Goal: Transaction & Acquisition: Purchase product/service

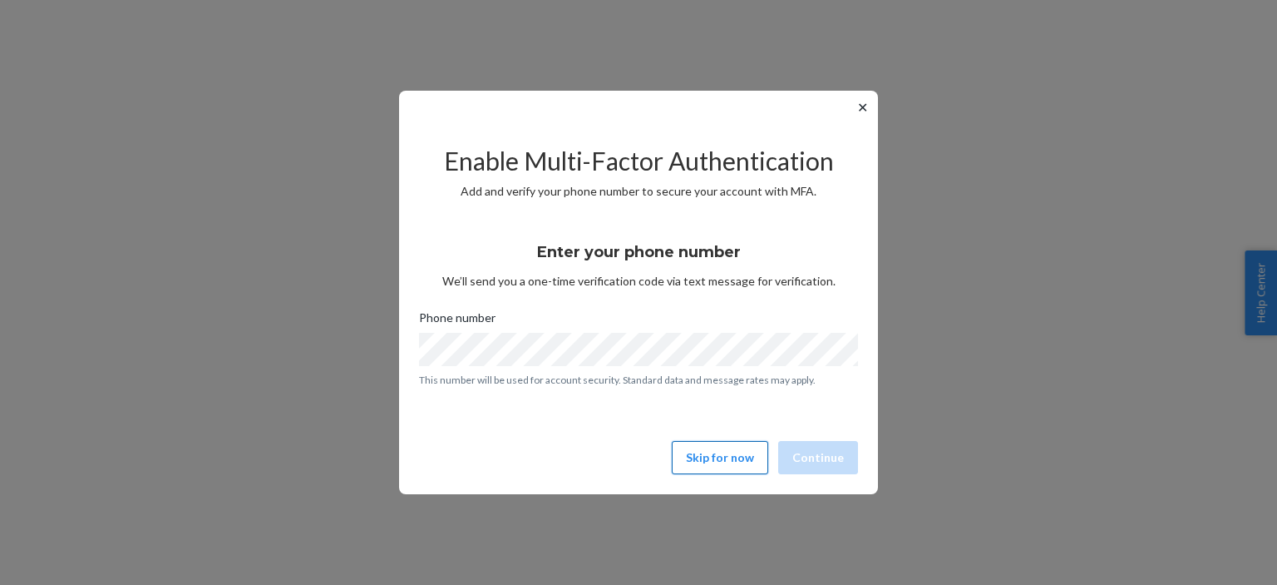
click at [724, 458] on button "Skip for now" at bounding box center [720, 457] width 96 height 33
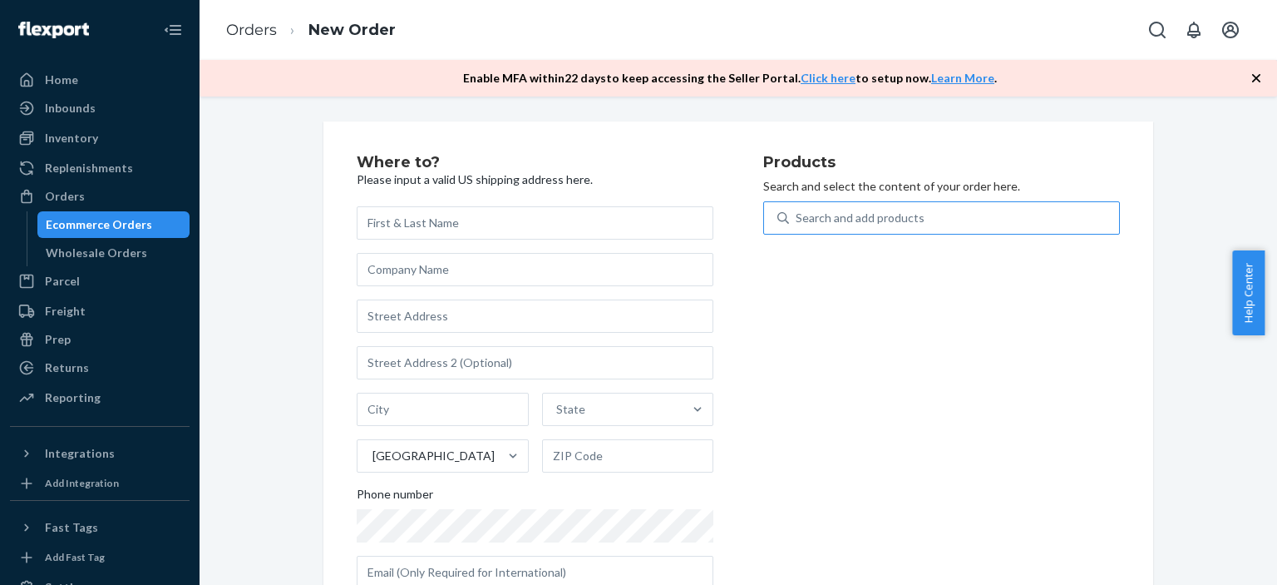
click at [862, 222] on div "Search and add products" at bounding box center [860, 218] width 129 height 17
click at [798, 222] on input "Search and add products" at bounding box center [797, 218] width 2 height 17
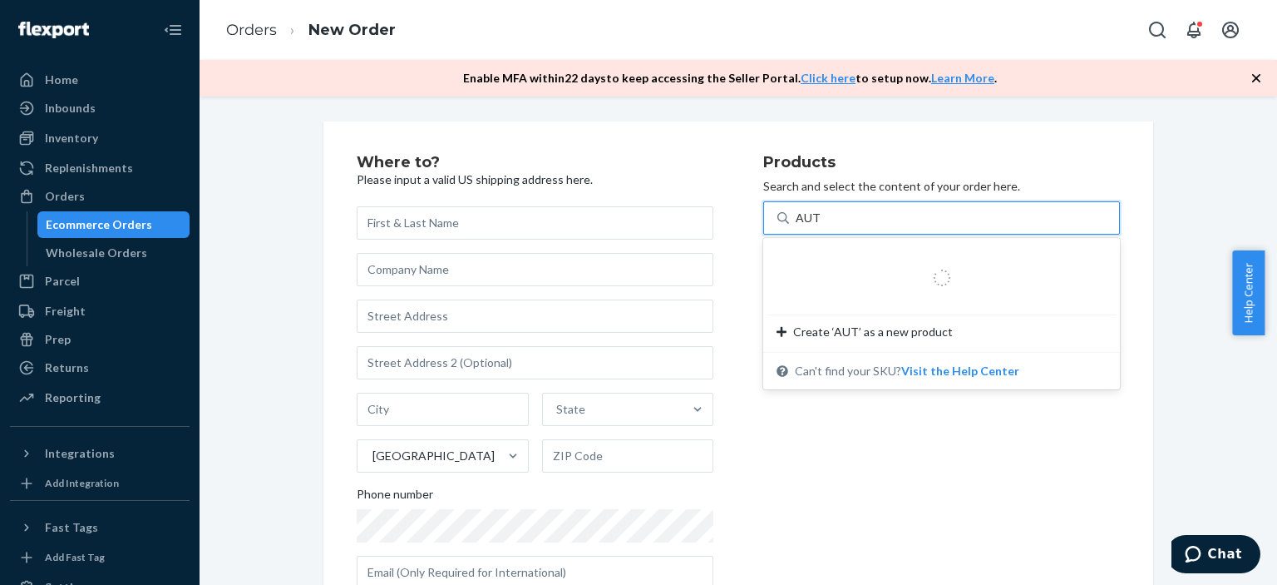
type input "AUTO"
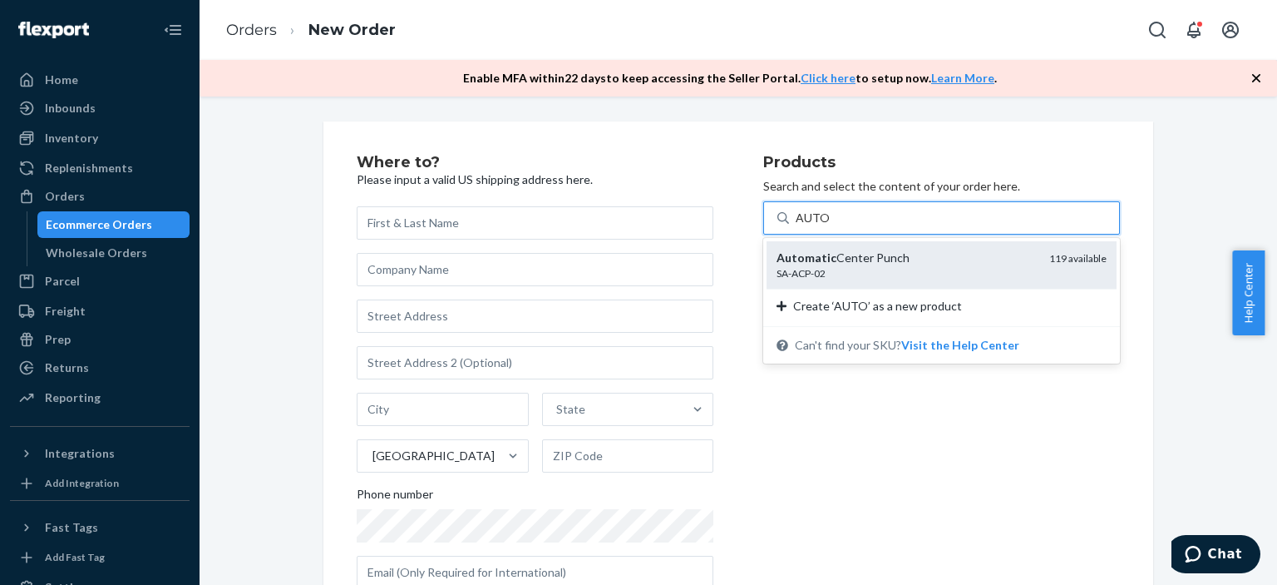
click at [866, 273] on div "SA-ACP-02" at bounding box center [906, 273] width 259 height 14
click at [829, 226] on input "AUTO" at bounding box center [812, 218] width 33 height 17
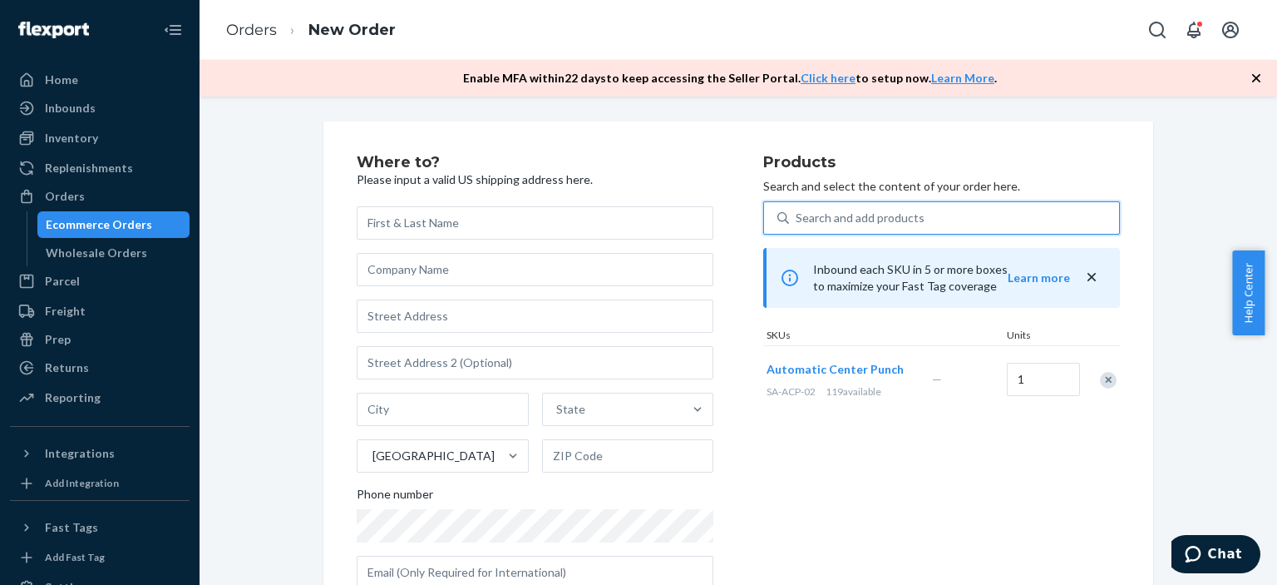
click at [862, 221] on div "Search and add products" at bounding box center [860, 218] width 129 height 17
click at [798, 221] on input "0 results available. Select is focused ,type to refine list, press Down to open…" at bounding box center [797, 218] width 2 height 17
type input "V"
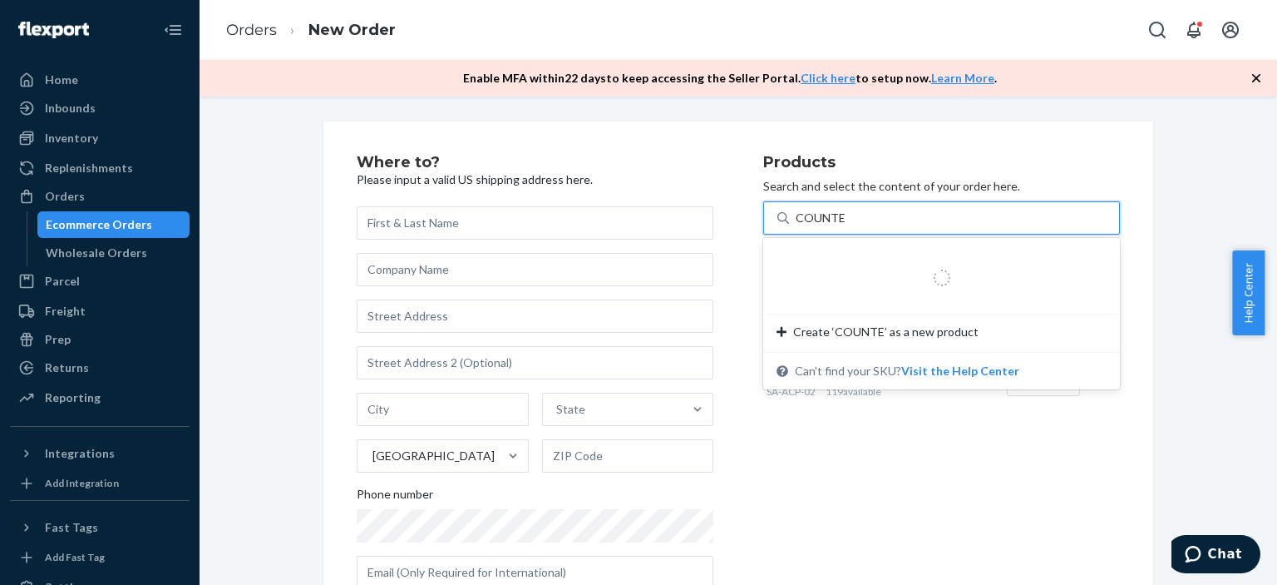
type input "COUNTER"
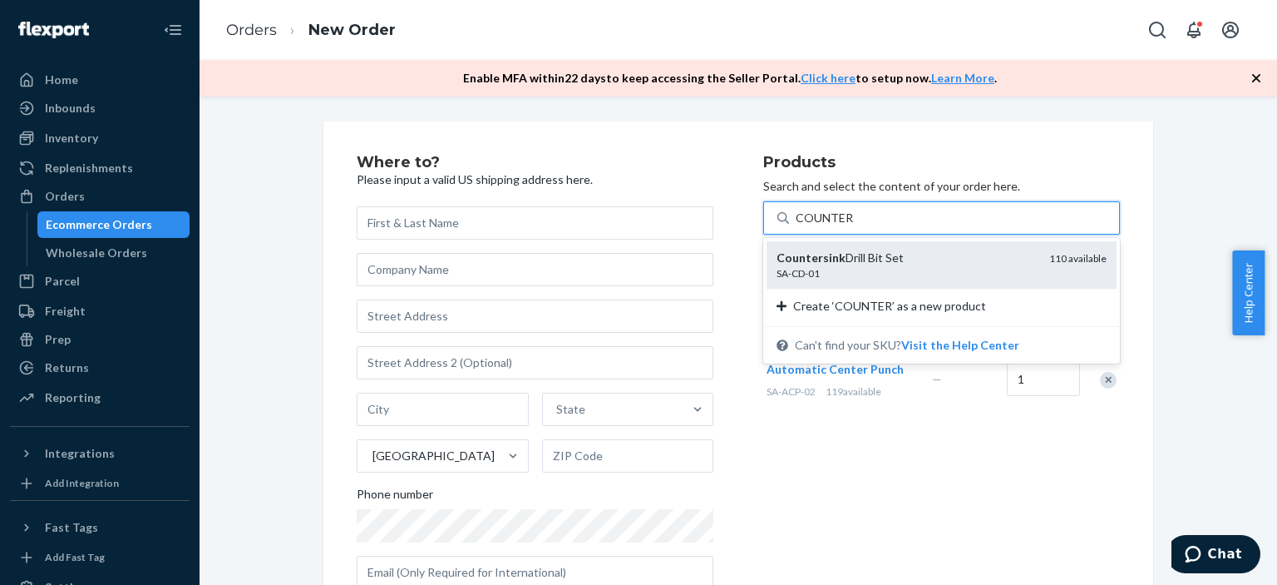
click at [862, 270] on div "SA-CD-01" at bounding box center [906, 273] width 259 height 14
click at [853, 226] on input "COUNTER" at bounding box center [824, 218] width 57 height 17
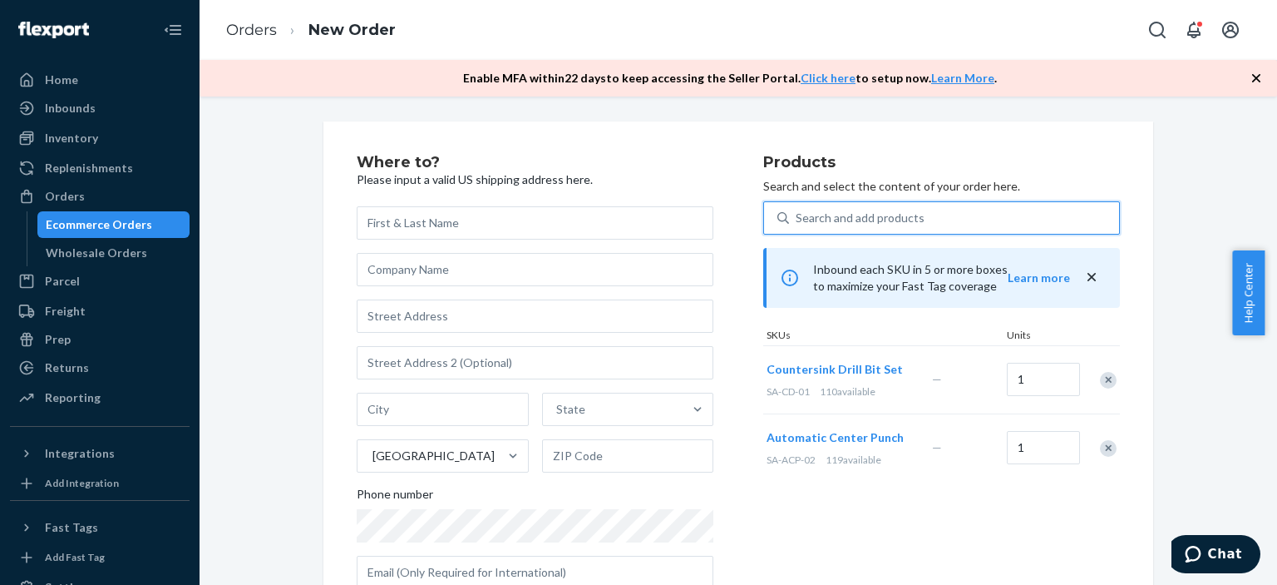
click at [882, 219] on div "Search and add products" at bounding box center [860, 218] width 129 height 17
click at [798, 219] on input "0 results available. Use Up and Down to choose options, press Enter to select t…" at bounding box center [797, 218] width 2 height 17
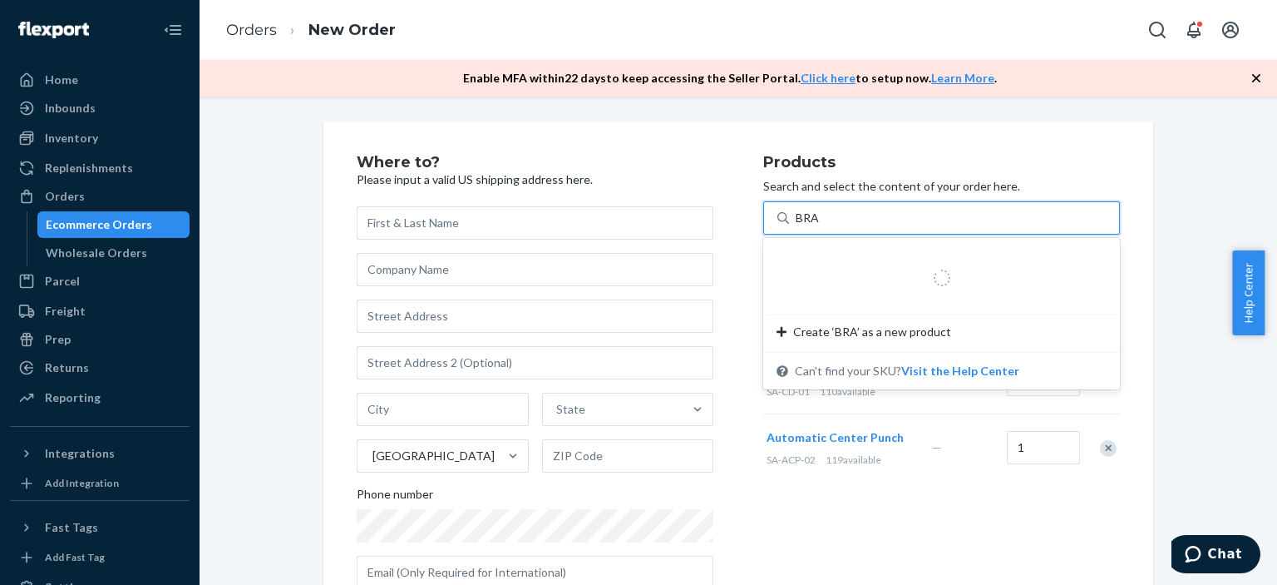
type input "[PERSON_NAME]"
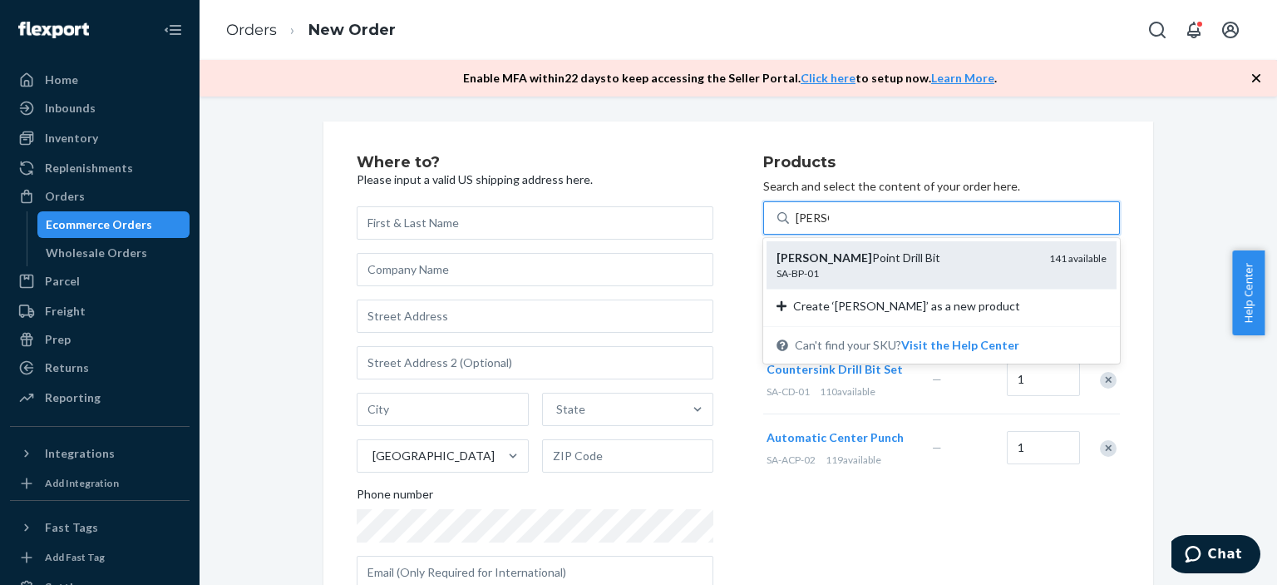
click at [888, 270] on div "SA-BP-01" at bounding box center [906, 273] width 259 height 14
click at [829, 226] on input "[PERSON_NAME]" at bounding box center [812, 218] width 33 height 17
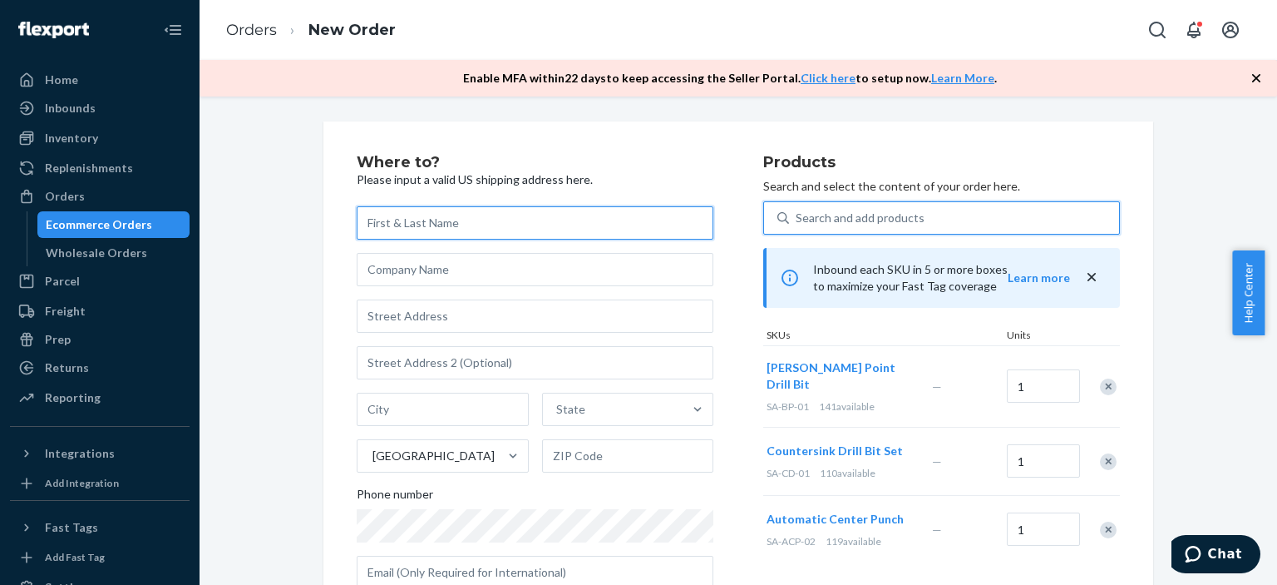
click at [457, 225] on input "text" at bounding box center [535, 222] width 357 height 33
click at [443, 224] on input "text" at bounding box center [535, 222] width 357 height 33
paste input "[PERSON_NAME]"
type input "[PERSON_NAME]"
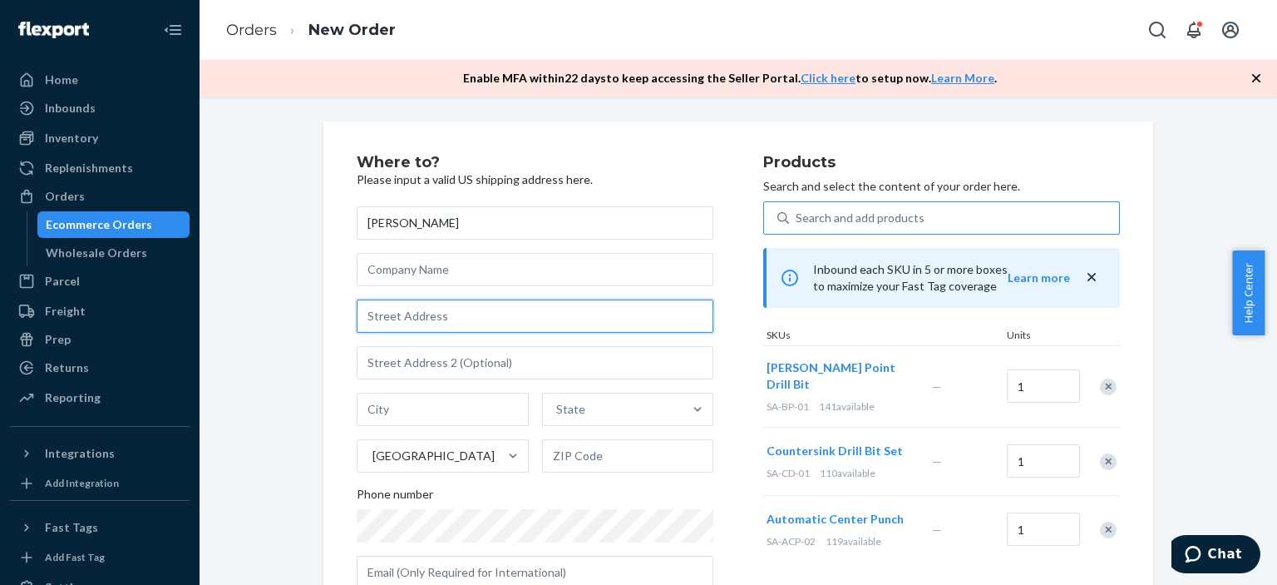
click at [455, 316] on input "text" at bounding box center [535, 315] width 357 height 33
click at [385, 319] on input "text" at bounding box center [535, 315] width 357 height 33
paste input "[STREET_ADDRESS][PERSON_NAME][PERSON_NAME]"
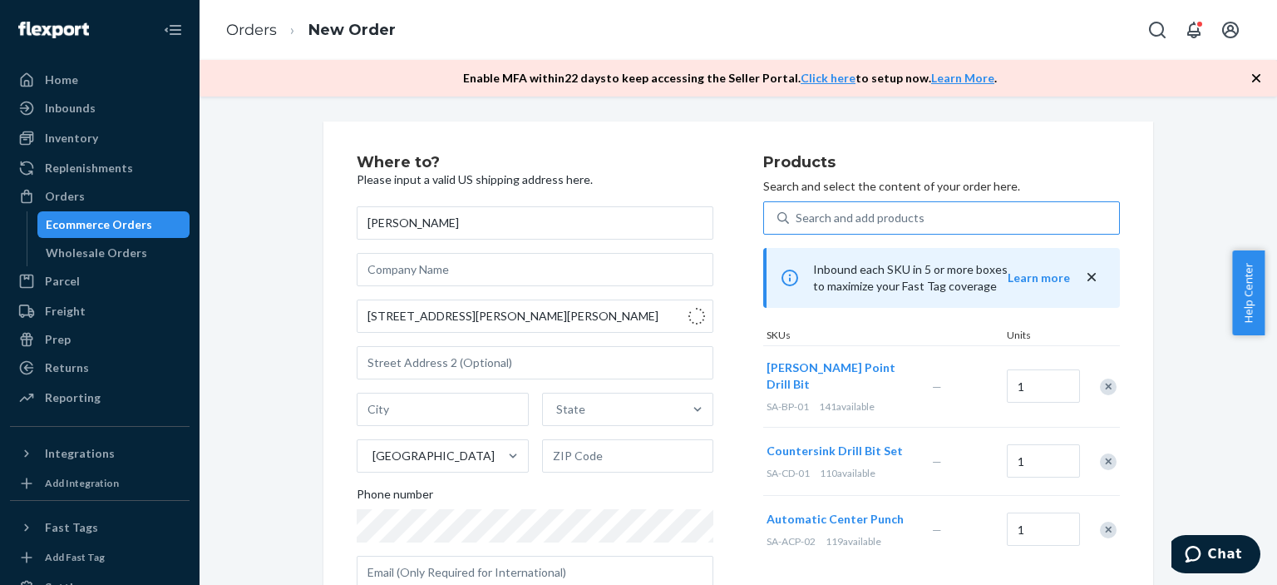
type input "[STREET_ADDRESS][PERSON_NAME]"
type input "[PERSON_NAME]"
type input "21702"
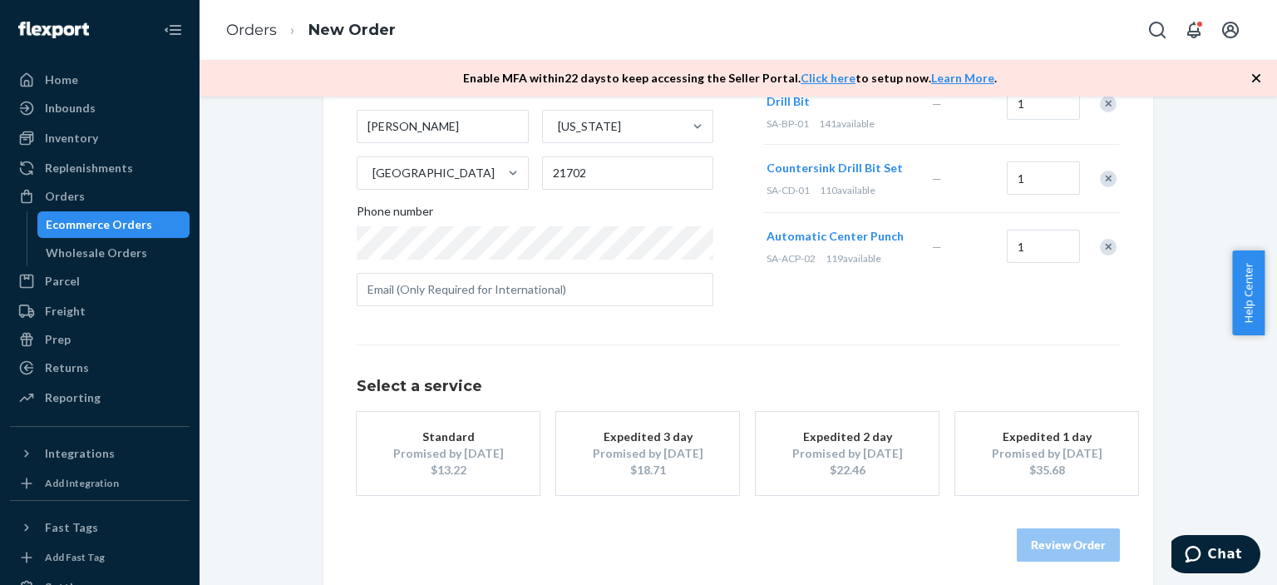
scroll to position [292, 0]
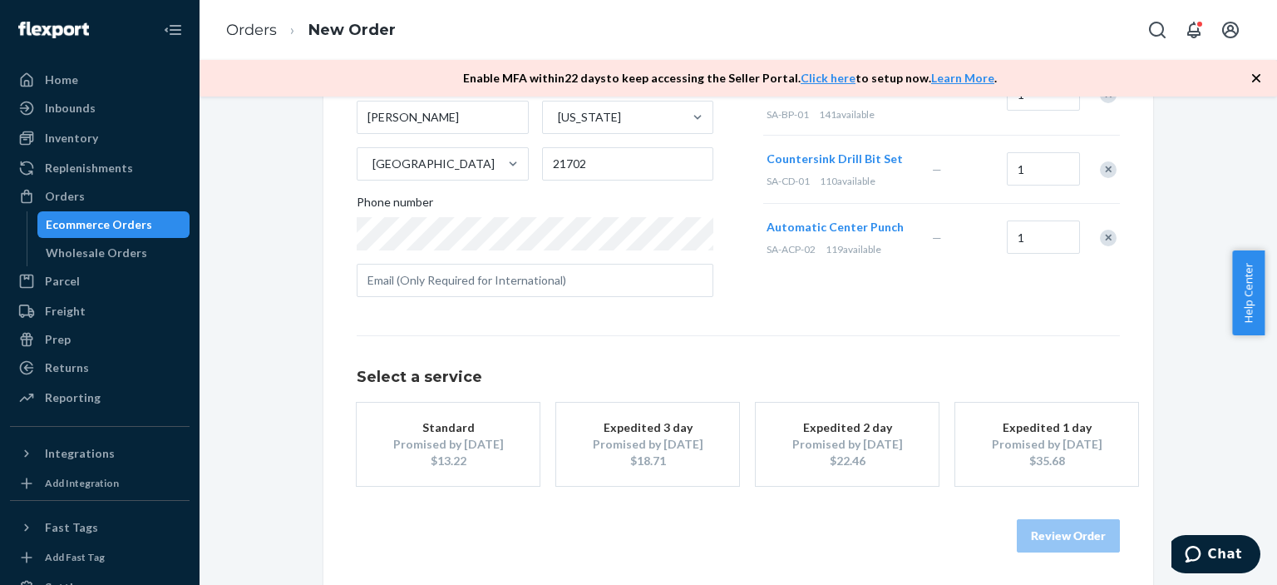
click at [427, 456] on div "$13.22" at bounding box center [448, 460] width 133 height 17
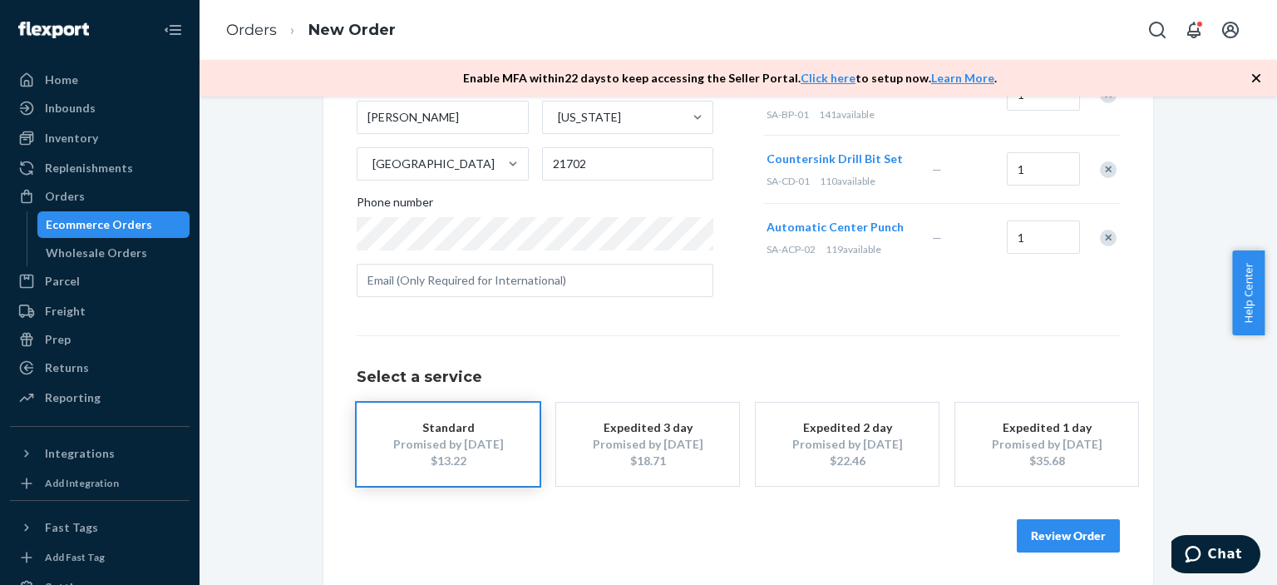
click at [1049, 537] on button "Review Order" at bounding box center [1068, 535] width 103 height 33
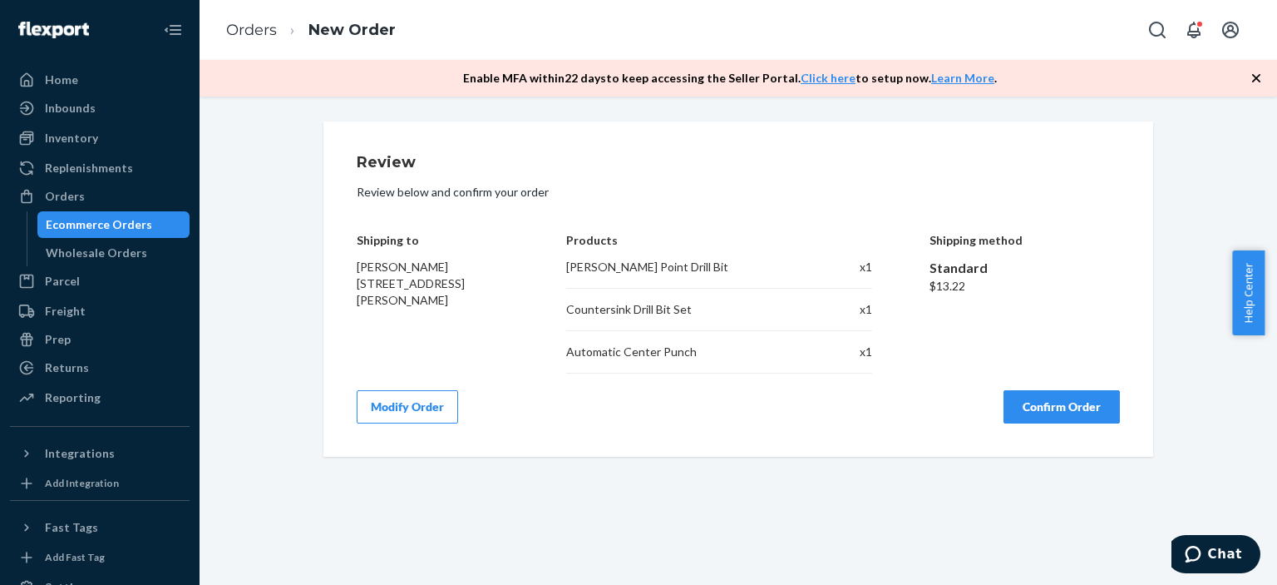
click at [1043, 407] on button "Confirm Order" at bounding box center [1062, 406] width 116 height 33
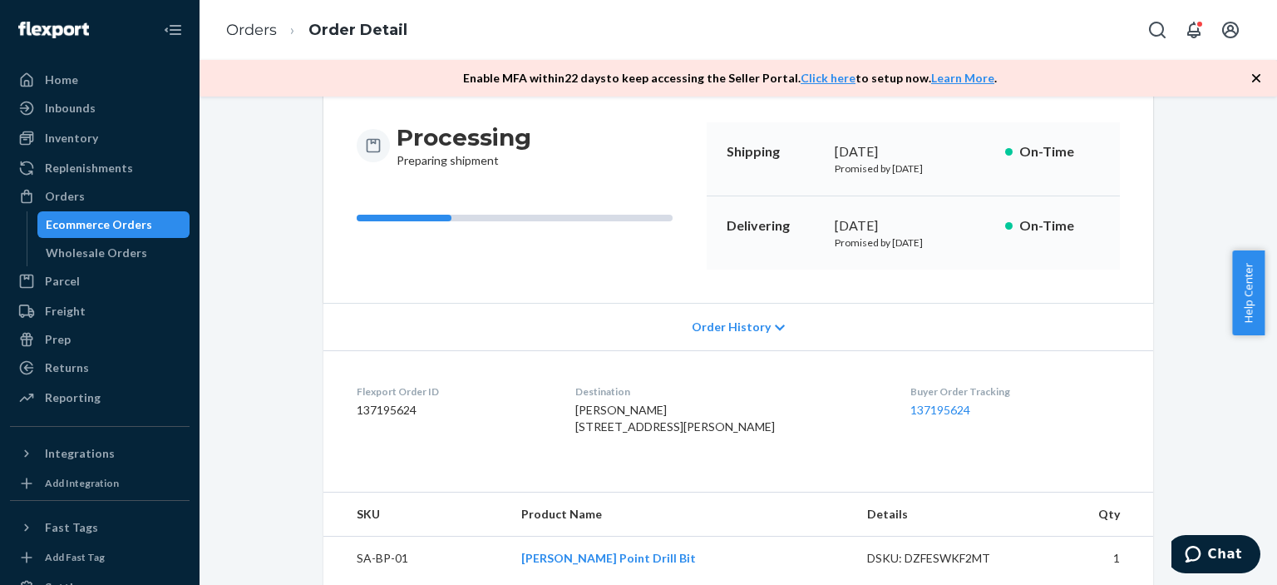
scroll to position [166, 0]
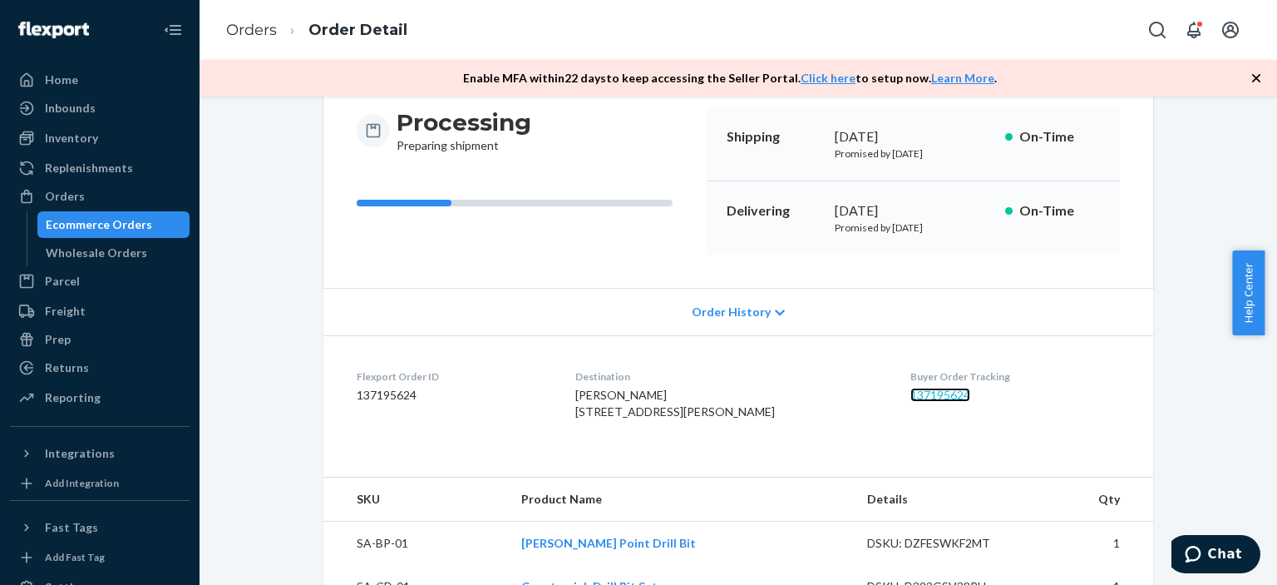
click at [920, 395] on link "137195624" at bounding box center [941, 395] width 60 height 14
click at [926, 396] on link "137195624" at bounding box center [941, 395] width 60 height 14
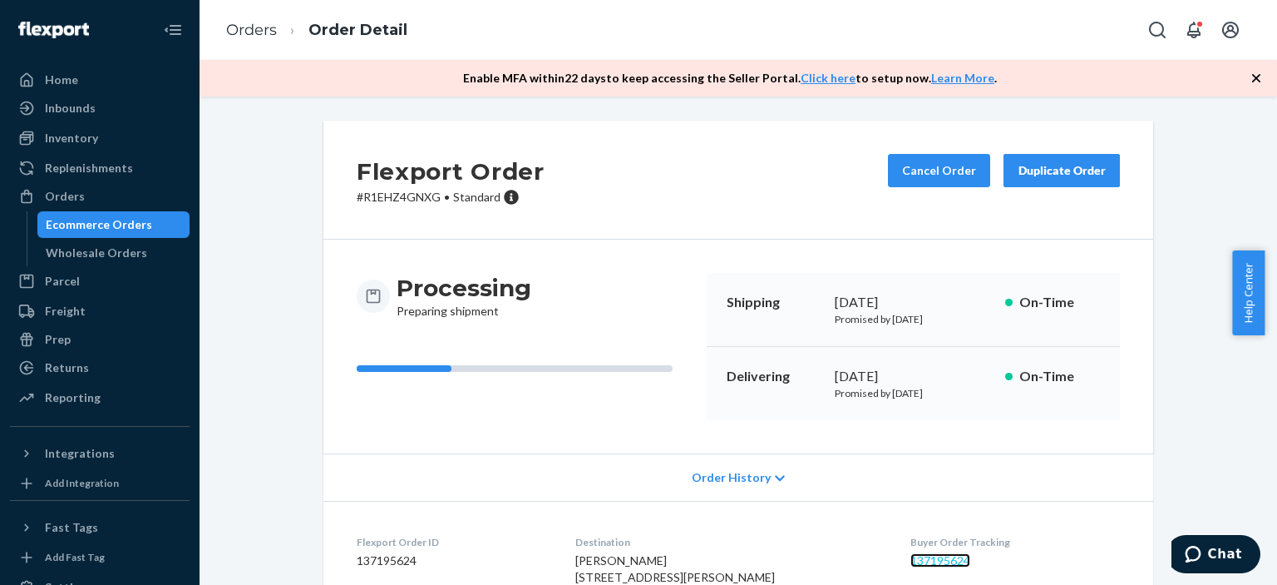
scroll to position [0, 0]
click at [1045, 168] on div "Duplicate Order" at bounding box center [1062, 171] width 88 height 17
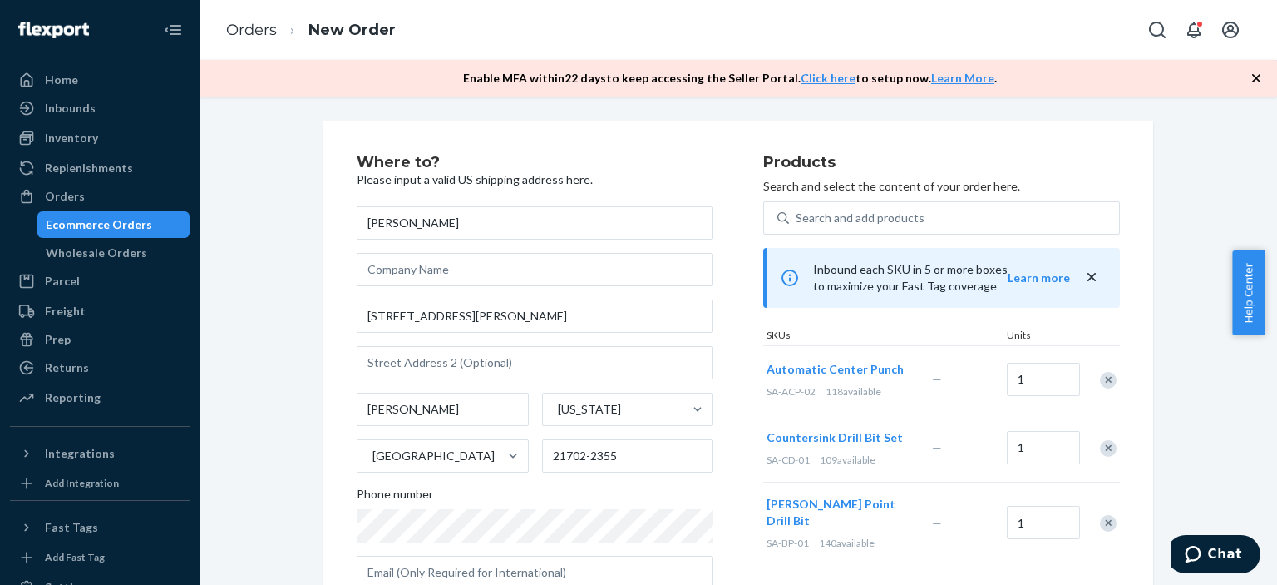
drag, startPoint x: 381, startPoint y: 224, endPoint x: 328, endPoint y: 220, distance: 53.3
click at [325, 220] on div "Where to? Please input a valid US shipping address here. [PERSON_NAME] [STREET_…" at bounding box center [739, 499] width 830 height 756
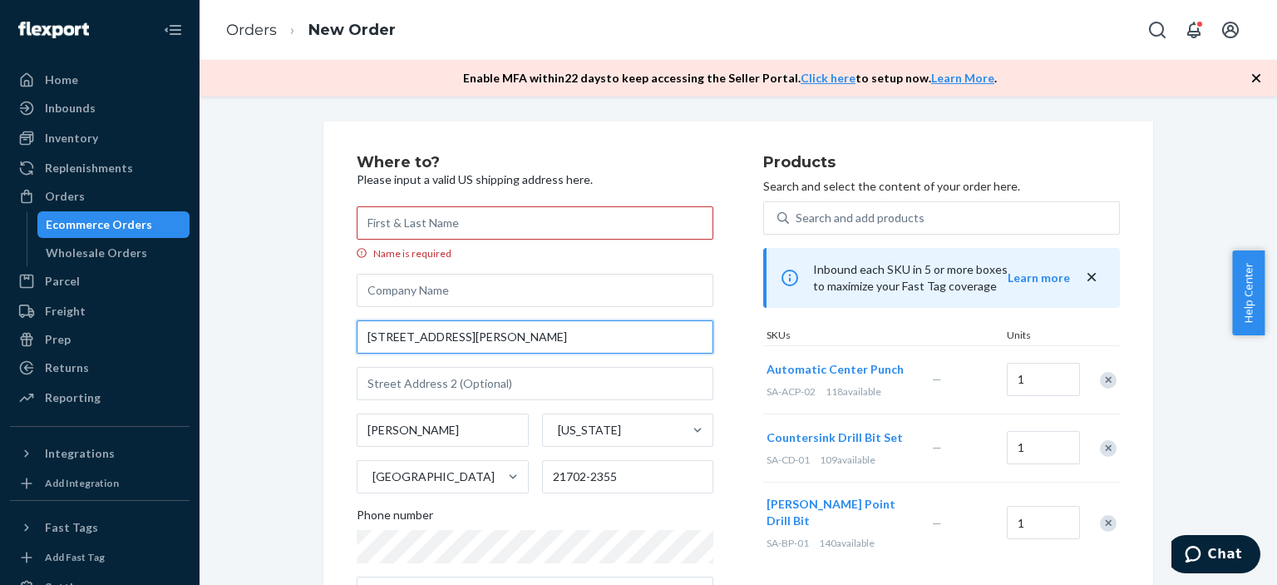
drag, startPoint x: 479, startPoint y: 342, endPoint x: 353, endPoint y: 328, distance: 126.4
click at [357, 328] on input "[STREET_ADDRESS][PERSON_NAME]" at bounding box center [535, 336] width 357 height 33
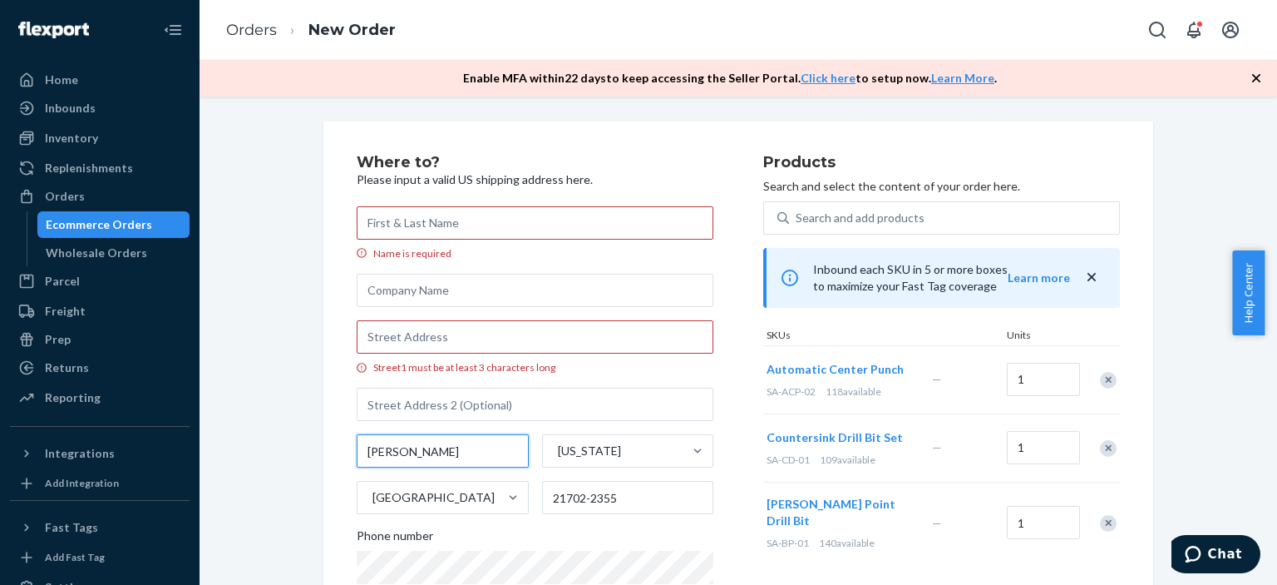
drag, startPoint x: 417, startPoint y: 448, endPoint x: 334, endPoint y: 442, distance: 82.6
click at [338, 442] on div "Where to? Please input a valid US shipping address here. Name is required Stree…" at bounding box center [739, 399] width 830 height 556
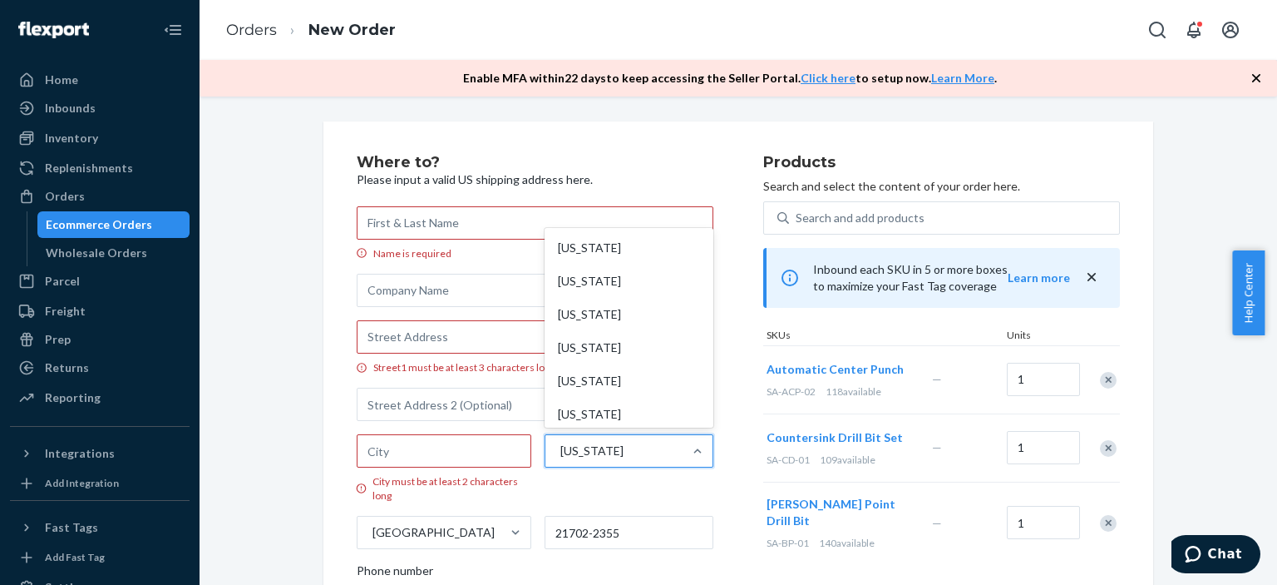
scroll to position [580, 0]
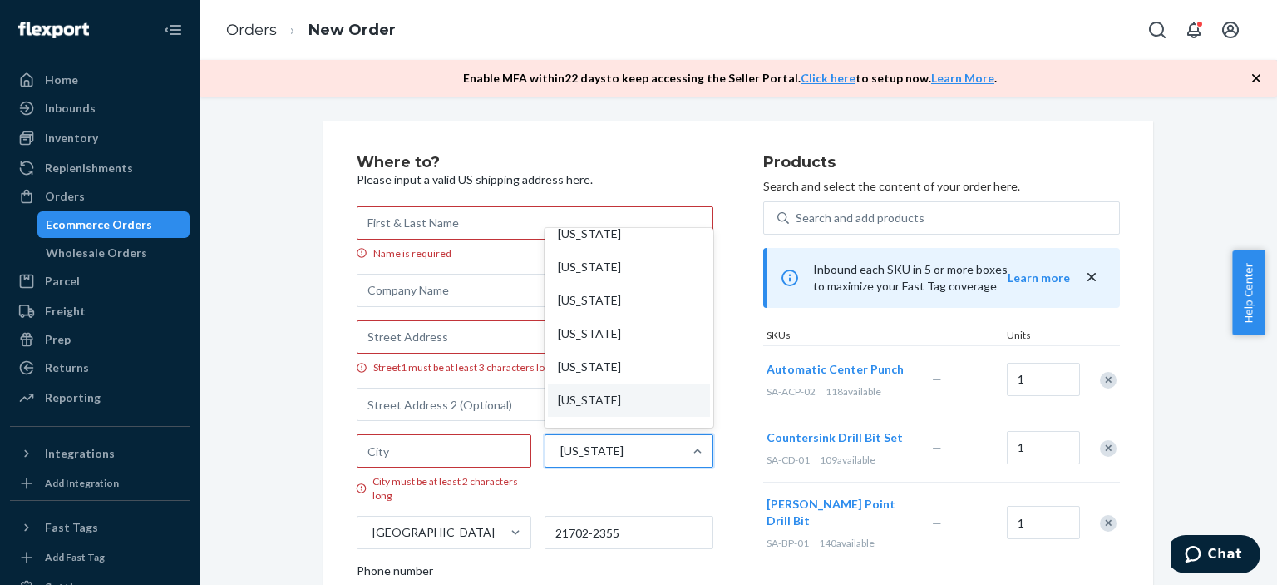
drag, startPoint x: 625, startPoint y: 455, endPoint x: 513, endPoint y: 452, distance: 112.3
click at [516, 452] on div "City must be at least 2 characters long option [US_STATE] focused, 23 of 59. 59…" at bounding box center [535, 491] width 357 height 115
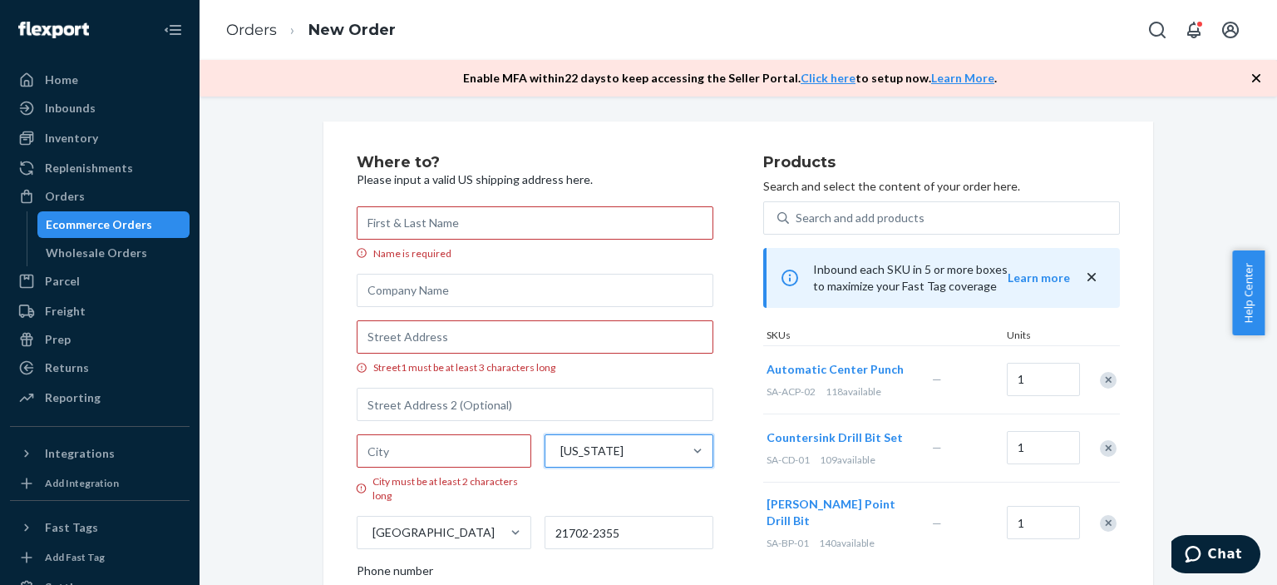
click at [613, 454] on div "[US_STATE]" at bounding box center [615, 450] width 138 height 33
click at [561, 454] on input "0 results available. Select is focused ,type to refine list, press Down to open…" at bounding box center [560, 450] width 2 height 17
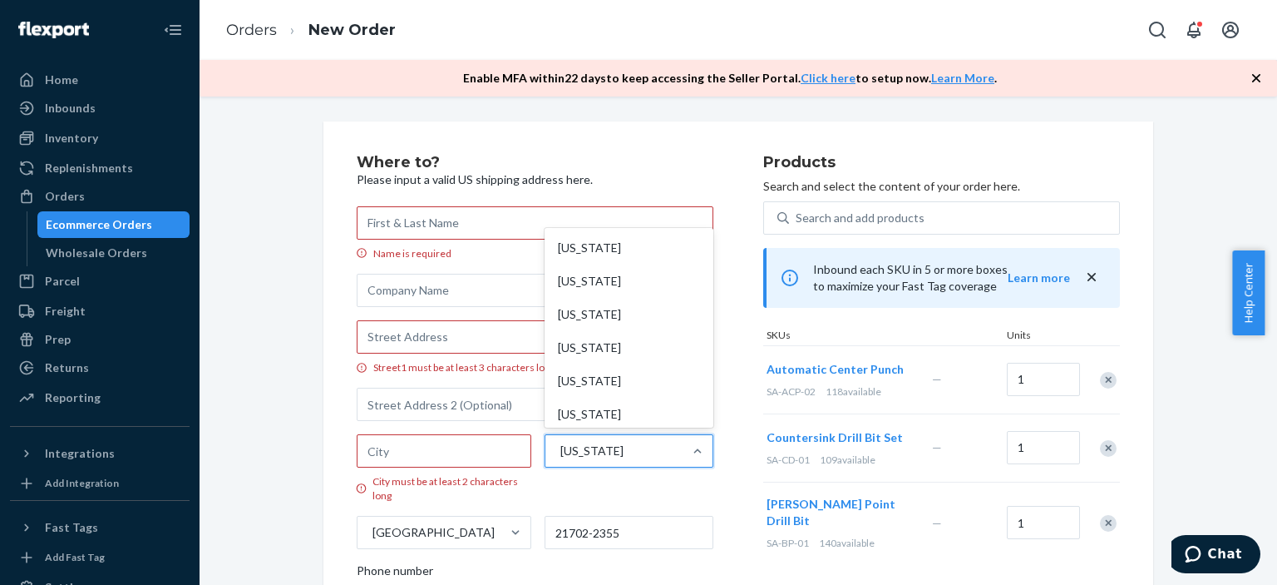
click at [607, 452] on div "[US_STATE]" at bounding box center [615, 450] width 138 height 33
click at [561, 452] on input "option [US_STATE] focused, 23 of 59. 59 results available. Use Up and Down to c…" at bounding box center [560, 450] width 2 height 17
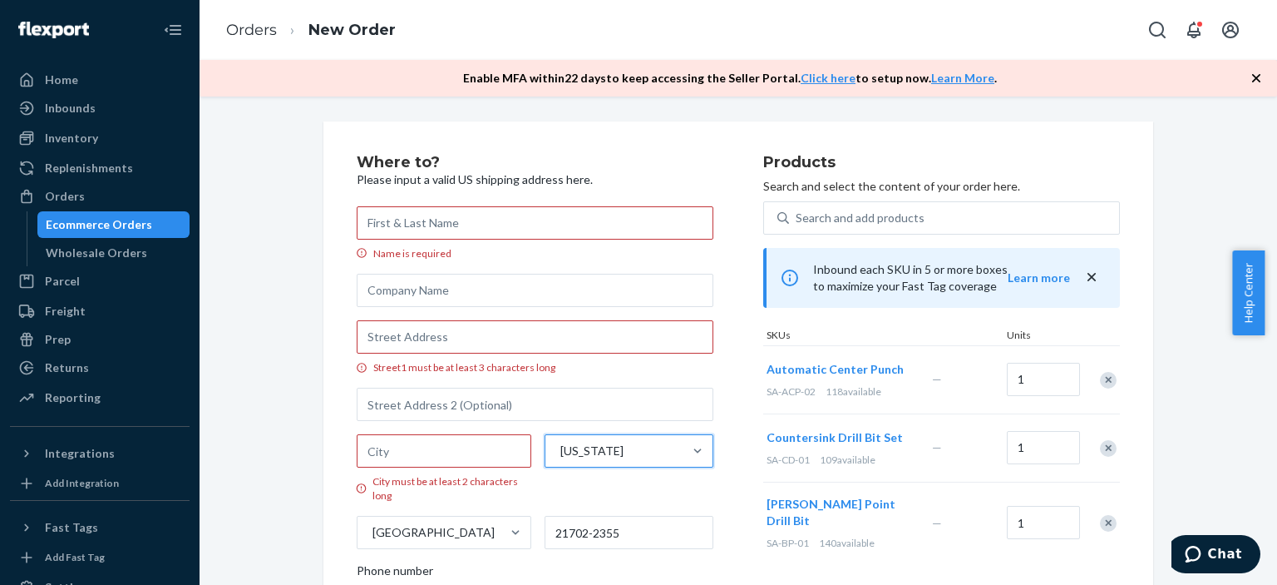
drag, startPoint x: 592, startPoint y: 452, endPoint x: 578, endPoint y: 452, distance: 14.1
click at [578, 452] on div "[US_STATE]" at bounding box center [615, 450] width 138 height 33
click at [561, 452] on input "0 results available. Select is focused ,type to refine list, press Down to open…" at bounding box center [560, 450] width 2 height 17
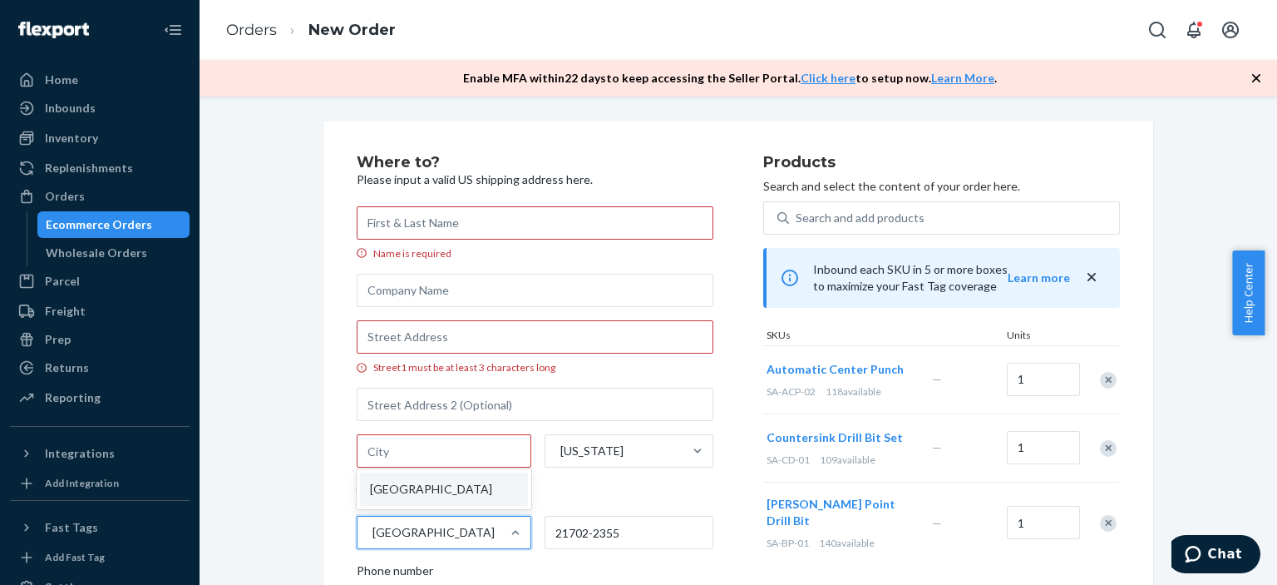
drag, startPoint x: 454, startPoint y: 536, endPoint x: 351, endPoint y: 531, distance: 103.2
click at [358, 531] on div "[GEOGRAPHIC_DATA]" at bounding box center [429, 532] width 143 height 33
click at [371, 531] on input "option United States focused, 1 of 1. 1 result available. Use Up and Down to ch…" at bounding box center [372, 532] width 2 height 17
click at [652, 536] on div "21702-2355" at bounding box center [630, 532] width 170 height 33
click at [652, 536] on input "21702-2355" at bounding box center [630, 532] width 170 height 33
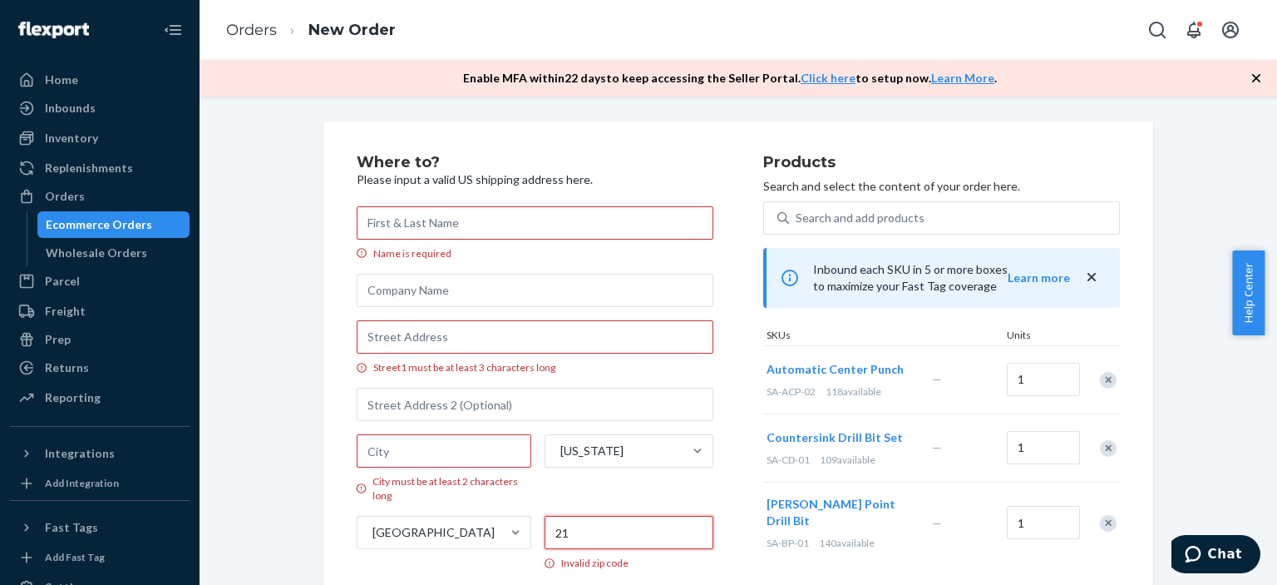
type input "2"
click at [390, 226] on input "Name is required" at bounding box center [535, 222] width 357 height 33
paste input "[PERSON_NAME]"
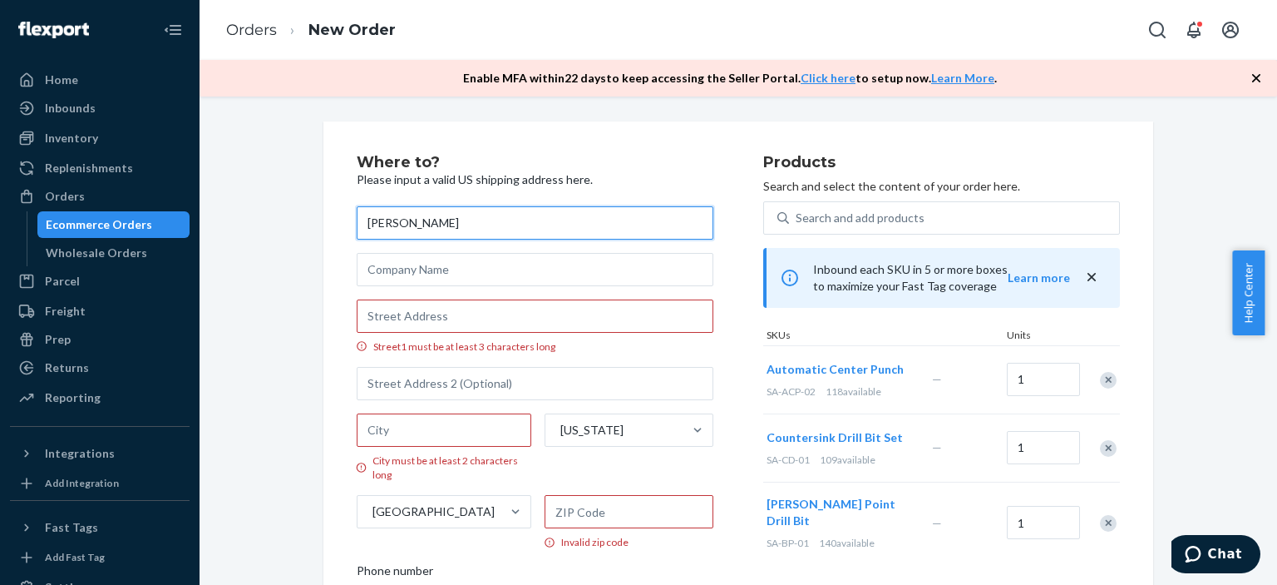
type input "[PERSON_NAME]"
click at [457, 319] on input "Street1 must be at least 3 characters long" at bounding box center [535, 315] width 357 height 33
click at [455, 318] on input "Street1 must be at least 3 characters long" at bounding box center [535, 315] width 357 height 33
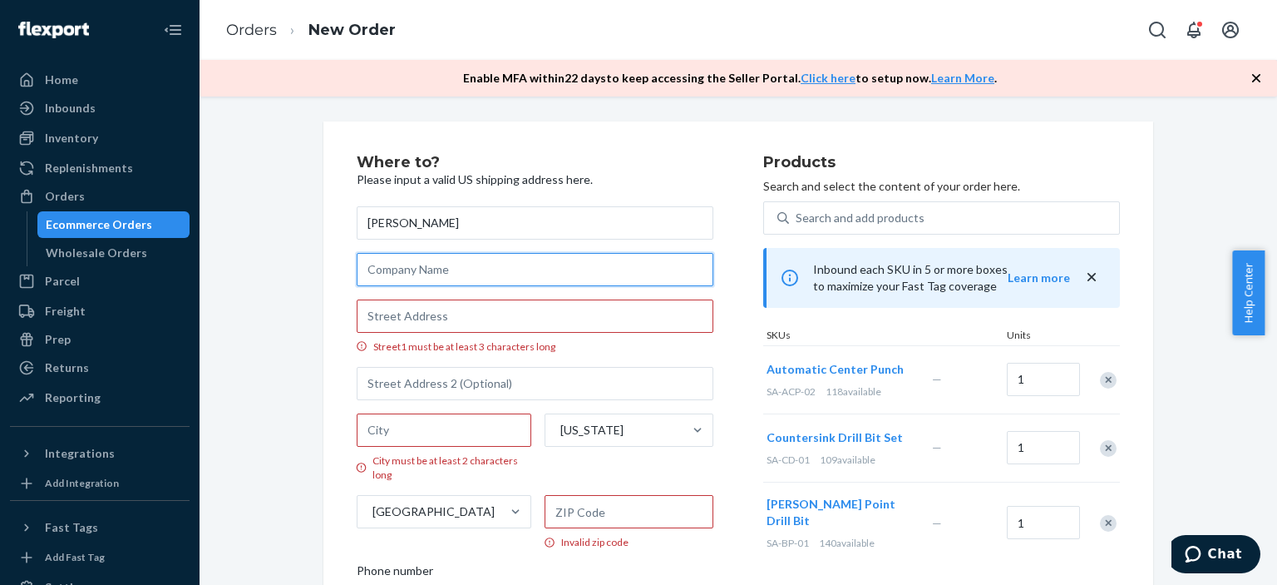
drag, startPoint x: 455, startPoint y: 318, endPoint x: 393, endPoint y: 272, distance: 77.3
click at [393, 272] on input "text" at bounding box center [535, 269] width 357 height 33
click at [452, 271] on input "text" at bounding box center [535, 269] width 357 height 33
paste input "United Healthcare"
type input "United Healthcare"
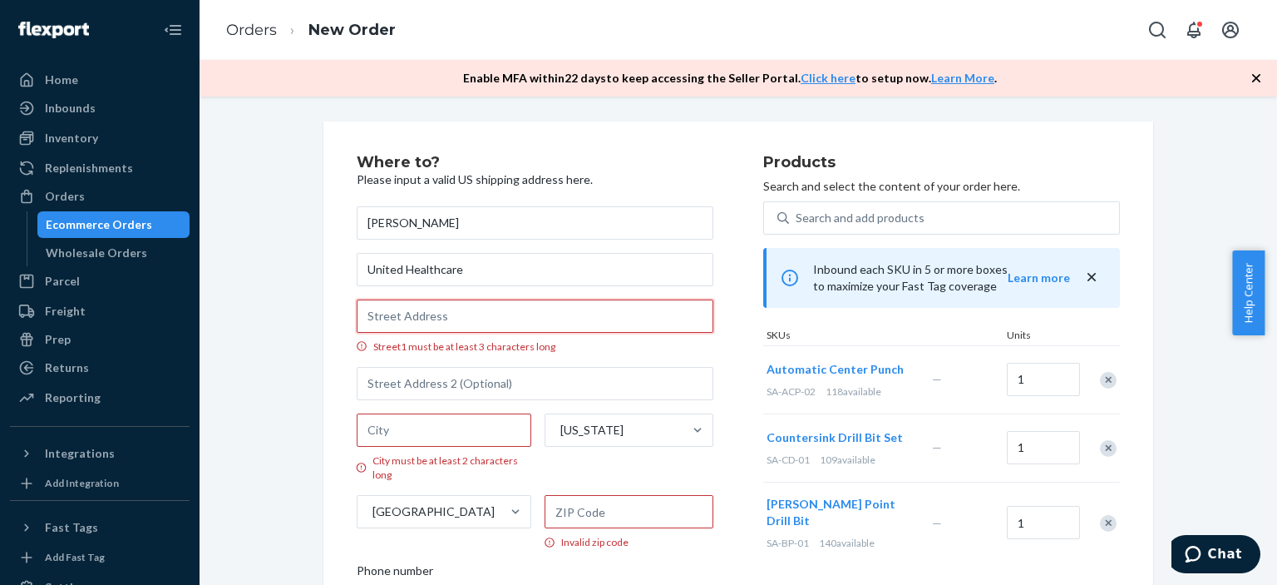
click at [402, 319] on input "Street1 must be at least 3 characters long" at bounding box center [535, 315] width 357 height 33
paste input "[STREET_ADDRESS]"
type input "[STREET_ADDRESS]"
type input "Torrington"
type input "06790"
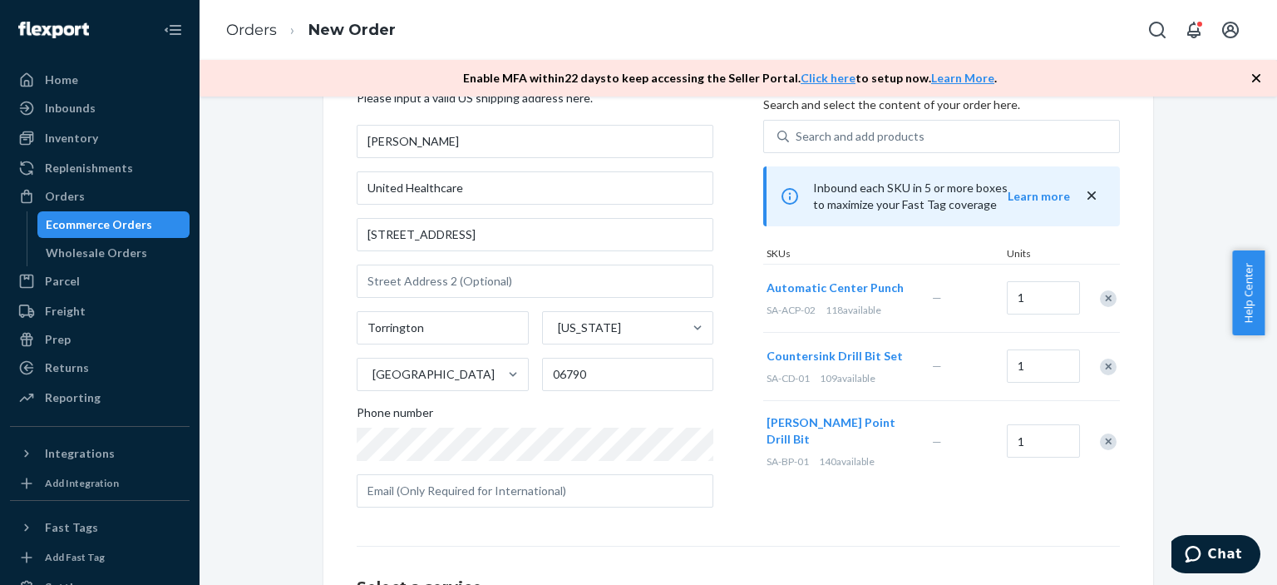
scroll to position [83, 0]
click at [808, 501] on div "Products Search and select the content of your order here. Search and add produ…" at bounding box center [941, 295] width 357 height 447
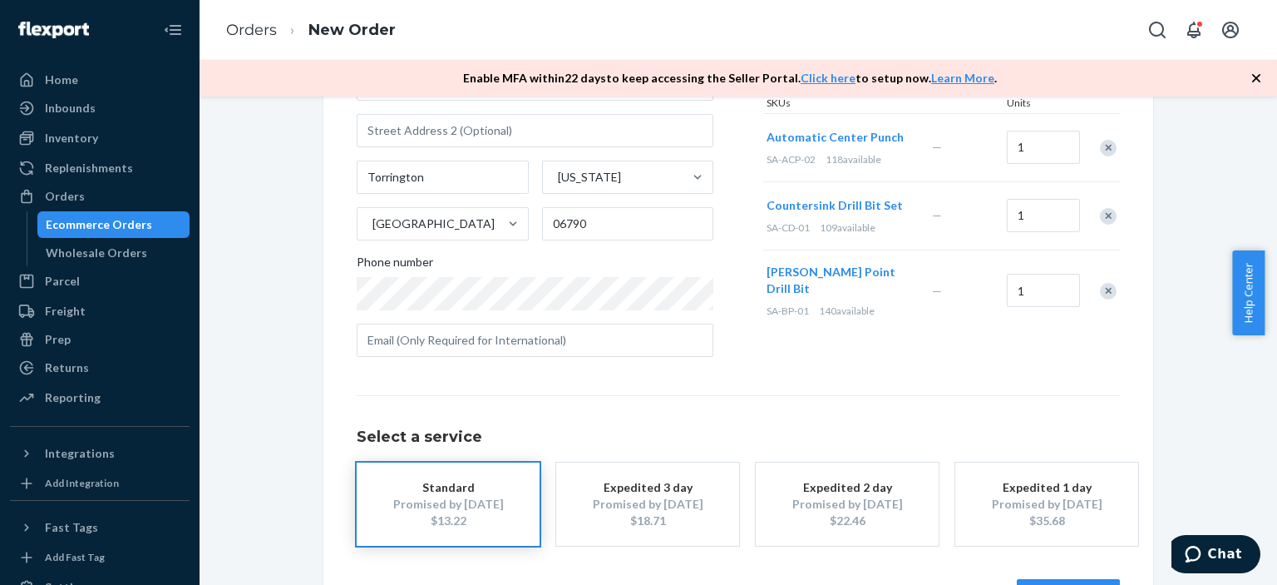
scroll to position [249, 0]
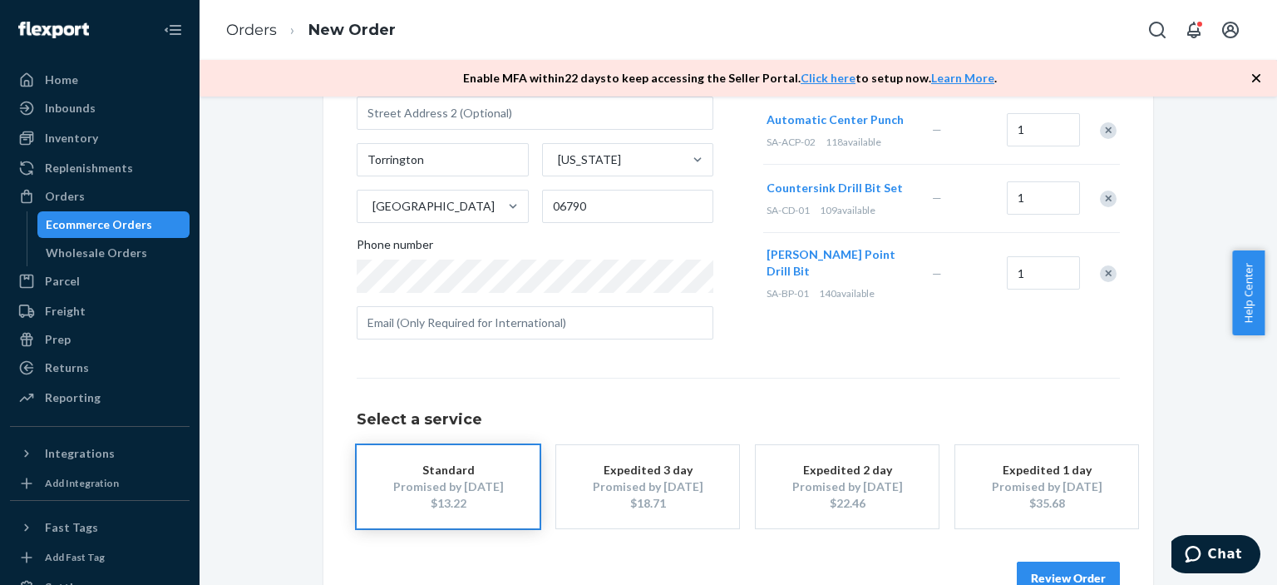
click at [426, 492] on div "Promised by [DATE]" at bounding box center [448, 486] width 133 height 17
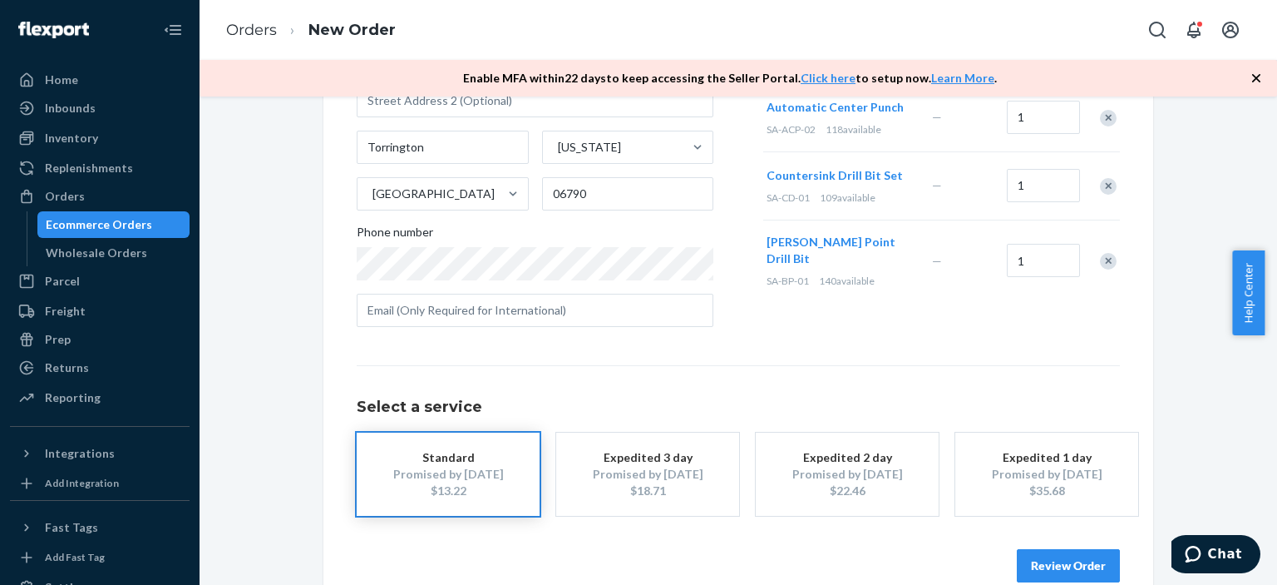
scroll to position [292, 0]
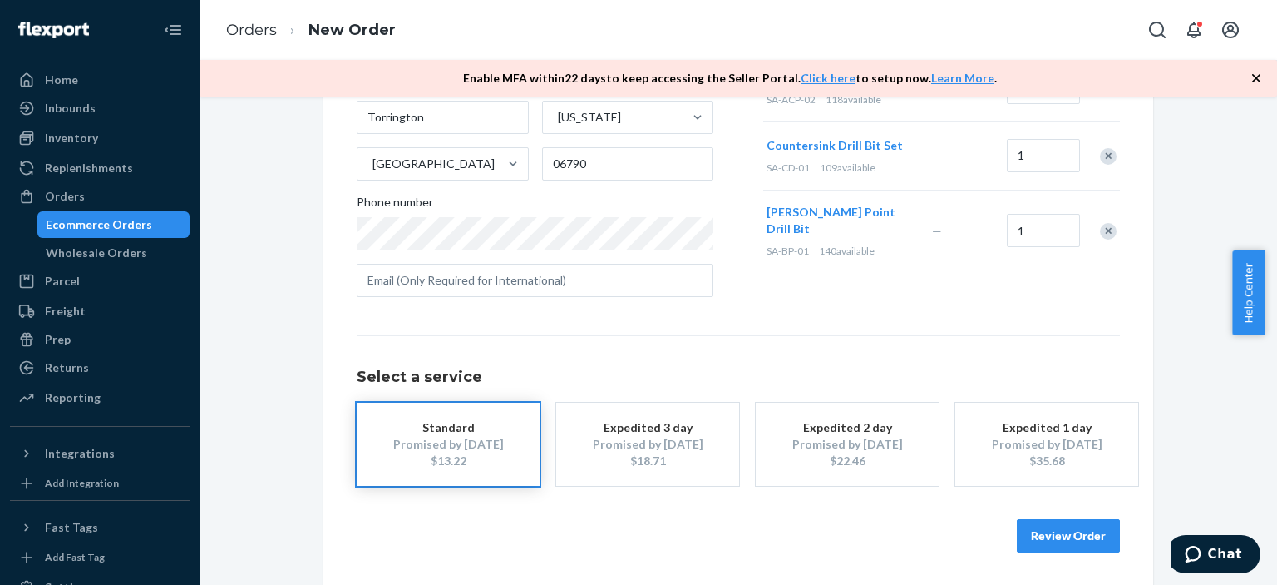
click at [1084, 535] on button "Review Order" at bounding box center [1068, 535] width 103 height 33
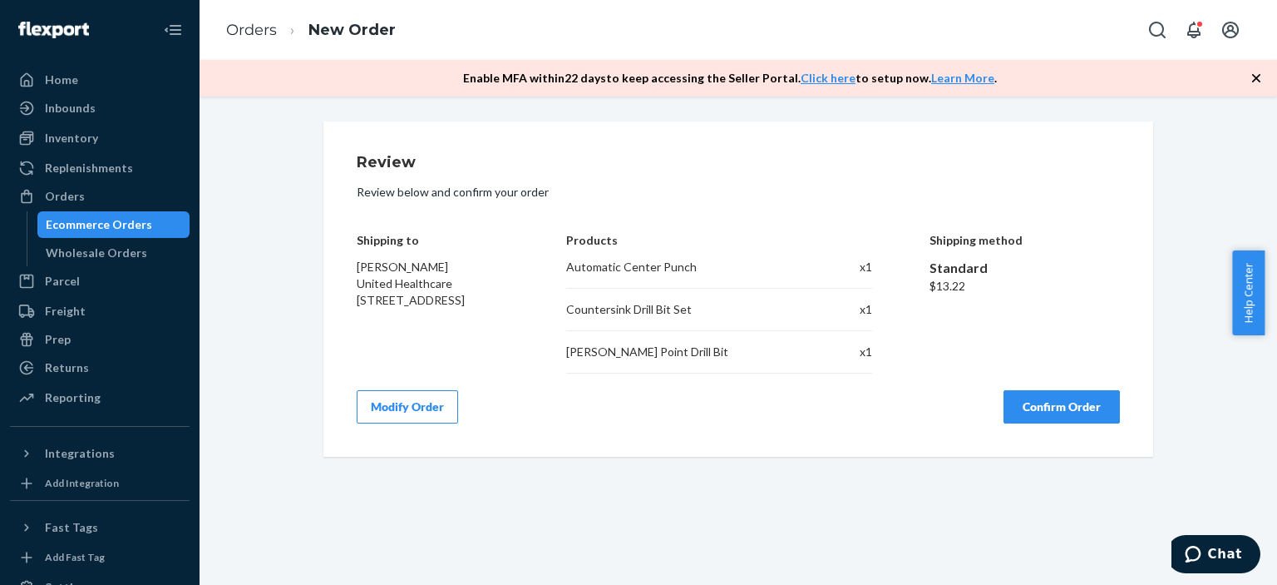
click at [1061, 404] on button "Confirm Order" at bounding box center [1062, 406] width 116 height 33
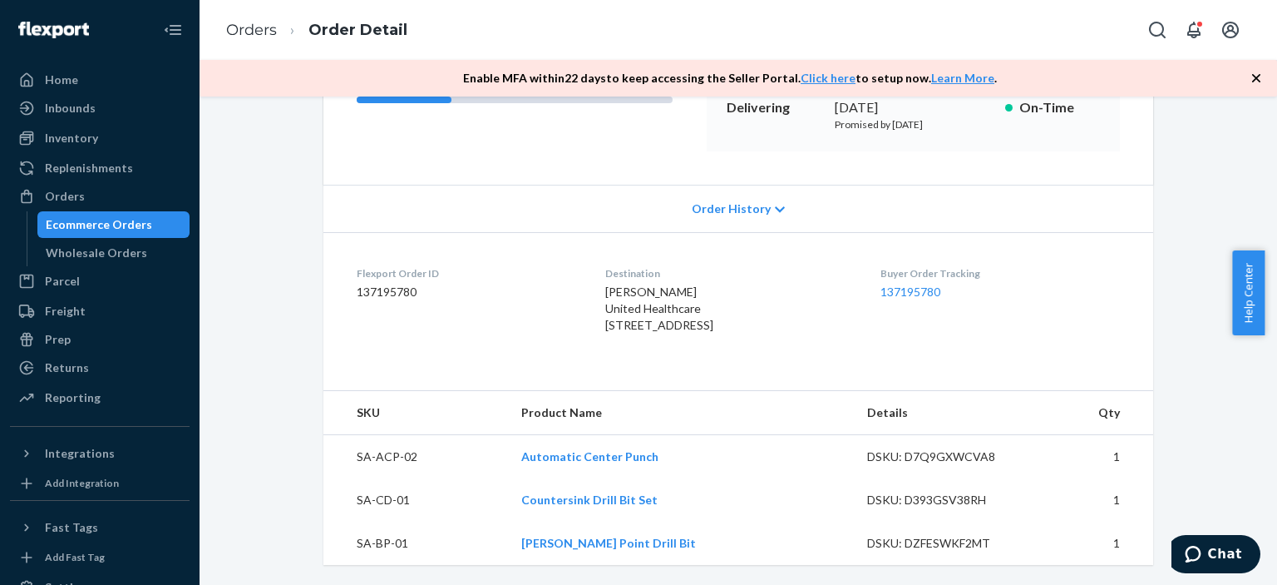
scroll to position [301, 0]
click at [898, 284] on link "137195780" at bounding box center [911, 291] width 60 height 14
